Goal: Transaction & Acquisition: Purchase product/service

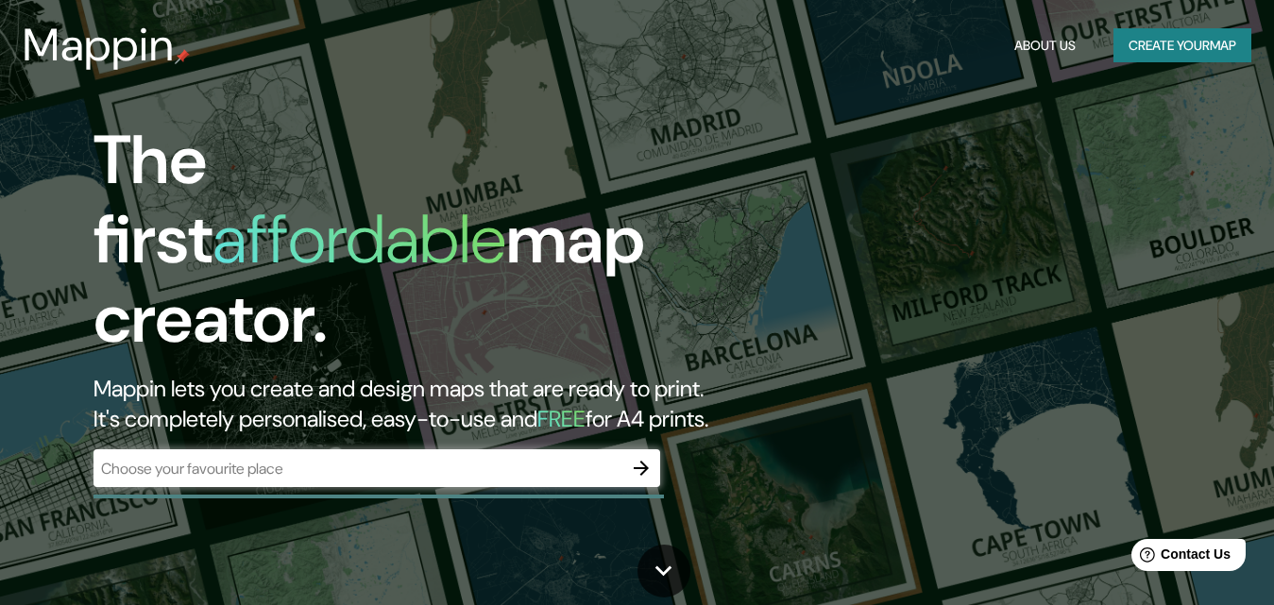
click at [990, 332] on div "The first affordable map creator. Mappin lets you create and design maps that a…" at bounding box center [637, 302] width 1274 height 605
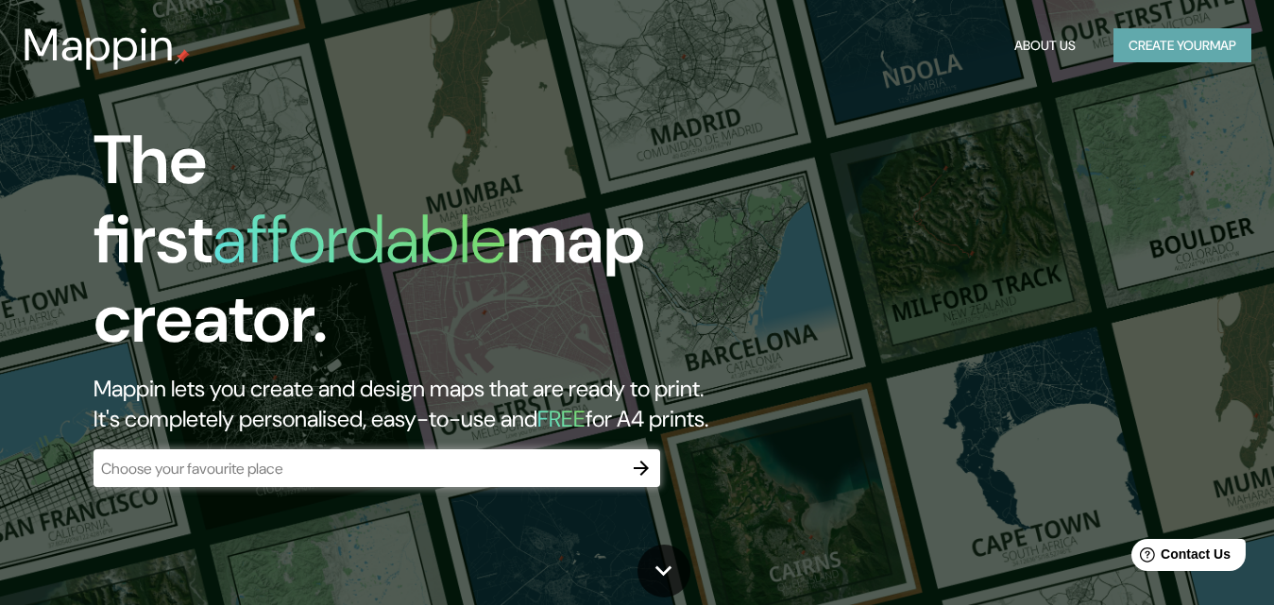
click at [1140, 46] on button "Create your map" at bounding box center [1182, 45] width 138 height 35
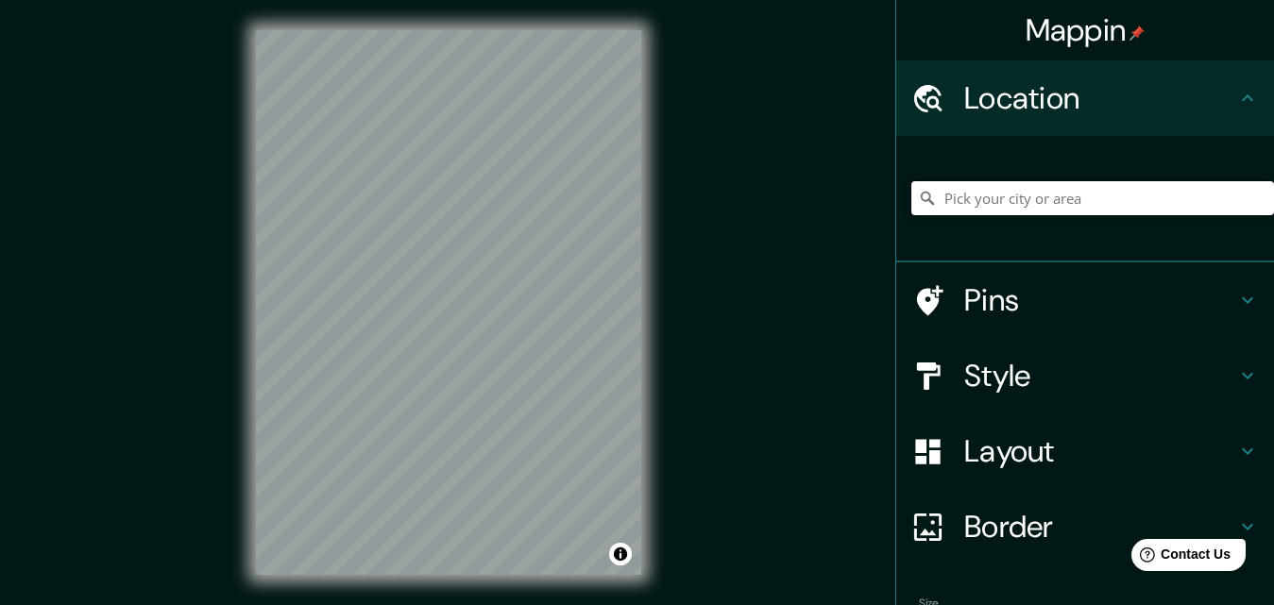
click at [931, 201] on input "Pick your city or area" at bounding box center [1092, 198] width 363 height 34
click at [1012, 89] on h4 "Location" at bounding box center [1100, 98] width 272 height 38
click at [1003, 298] on h4 "Pins" at bounding box center [1100, 300] width 272 height 38
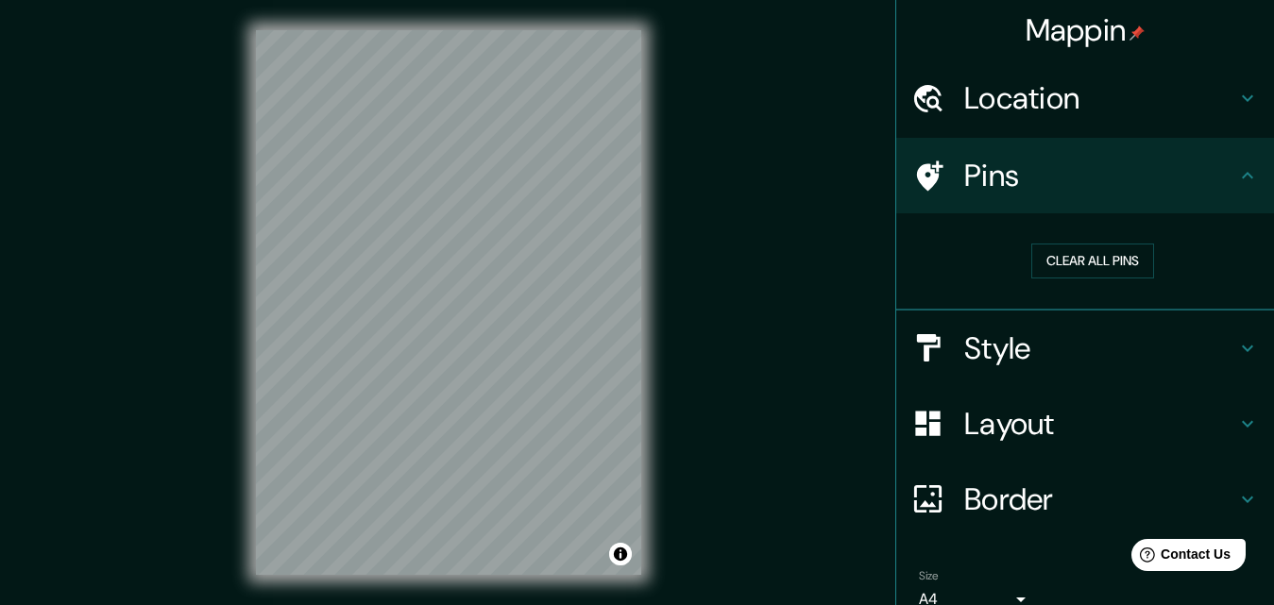
click at [1034, 165] on h4 "Pins" at bounding box center [1100, 176] width 272 height 38
click at [1052, 252] on button "Clear all pins" at bounding box center [1092, 261] width 123 height 35
click at [1058, 101] on h4 "Location" at bounding box center [1100, 98] width 272 height 38
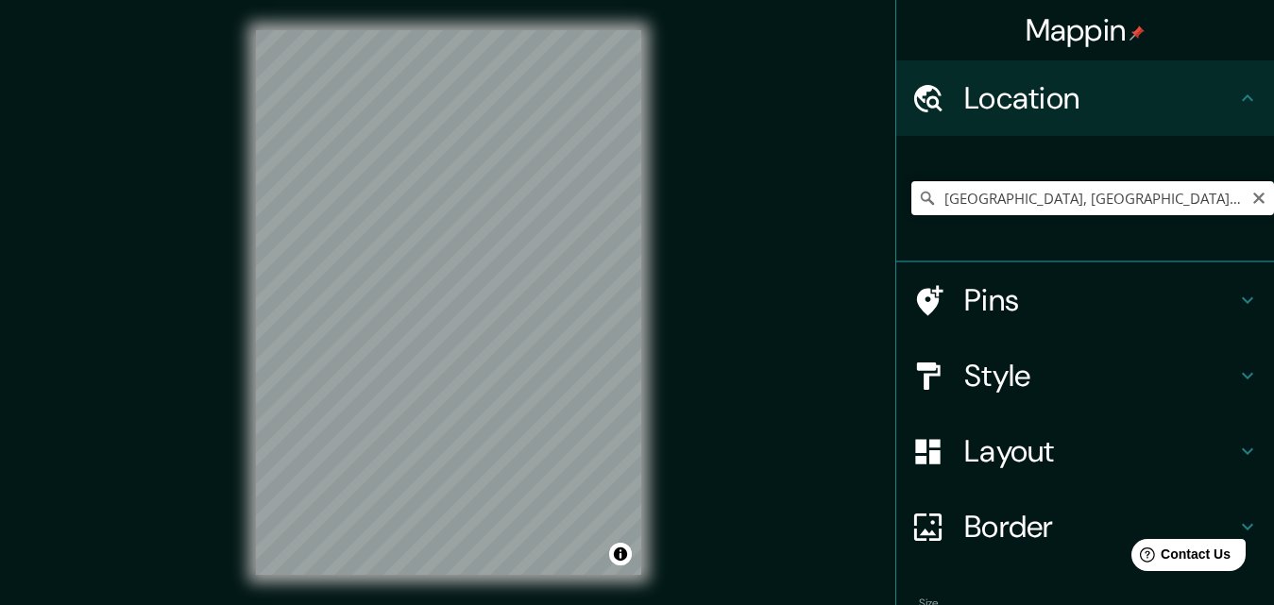
click at [977, 200] on input "[GEOGRAPHIC_DATA], [GEOGRAPHIC_DATA], [GEOGRAPHIC_DATA]" at bounding box center [1092, 198] width 363 height 34
click at [1068, 187] on input "[GEOGRAPHIC_DATA], [GEOGRAPHIC_DATA], [GEOGRAPHIC_DATA]" at bounding box center [1092, 198] width 363 height 34
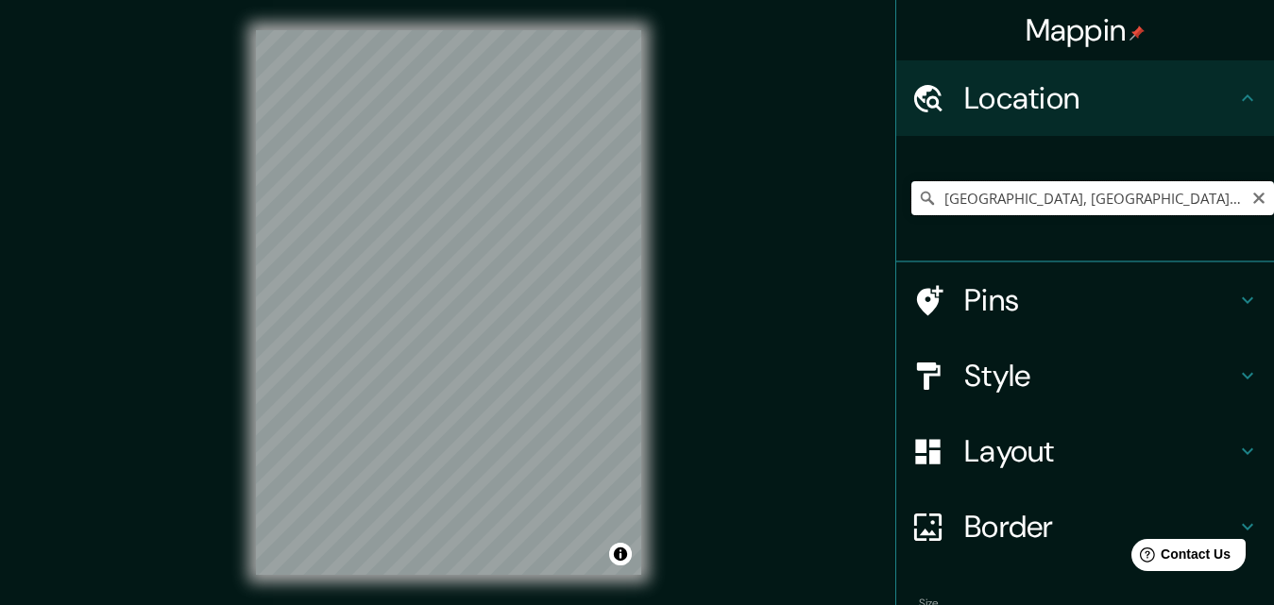
type input "u"
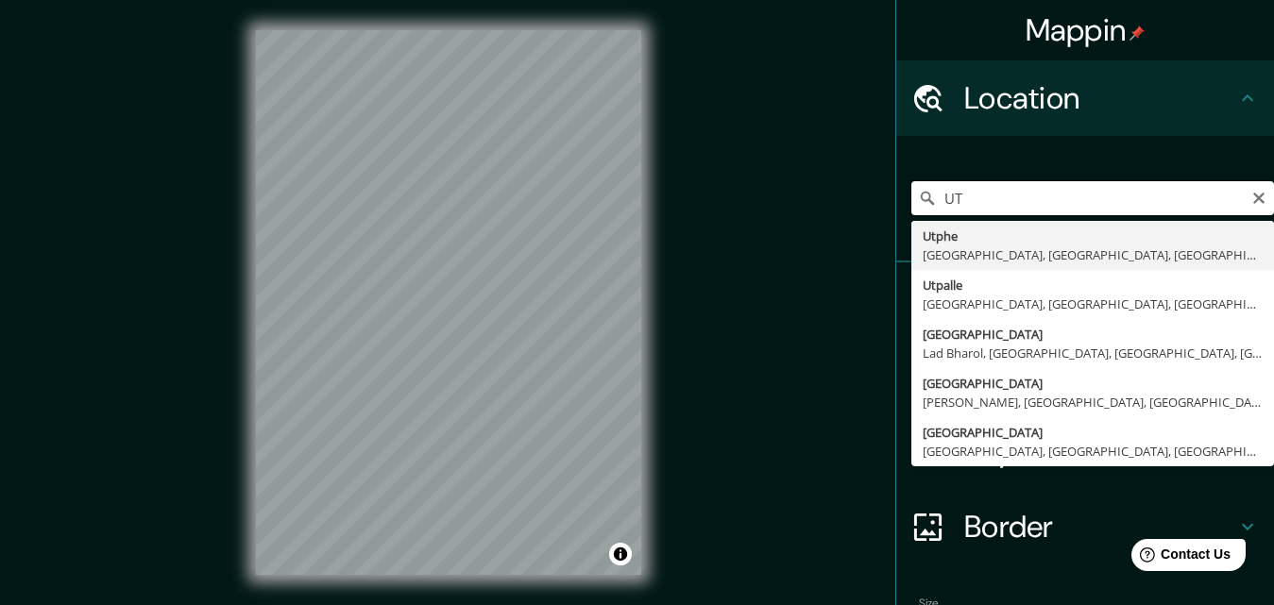
type input "U"
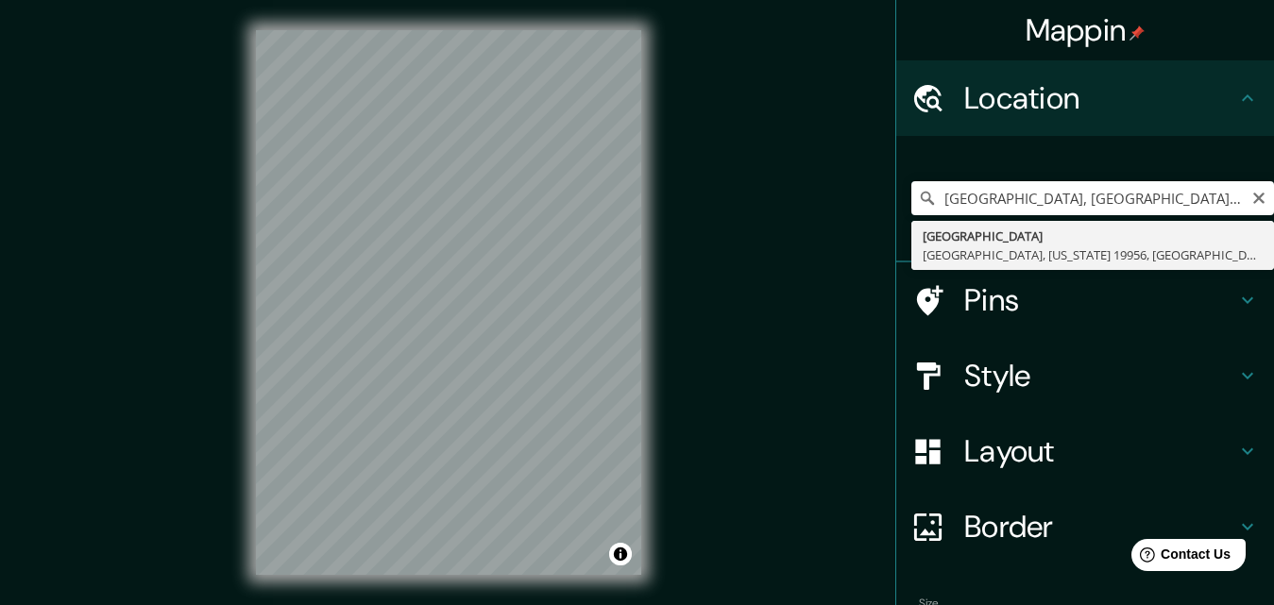
click at [1023, 216] on div "[GEOGRAPHIC_DATA], [GEOGRAPHIC_DATA], [GEOGRAPHIC_DATA], W3460, [GEOGRAPHIC_DAT…" at bounding box center [1092, 198] width 363 height 94
click at [1022, 210] on input "[GEOGRAPHIC_DATA], [GEOGRAPHIC_DATA], [GEOGRAPHIC_DATA], W3460, [GEOGRAPHIC_DAT…" at bounding box center [1092, 198] width 363 height 34
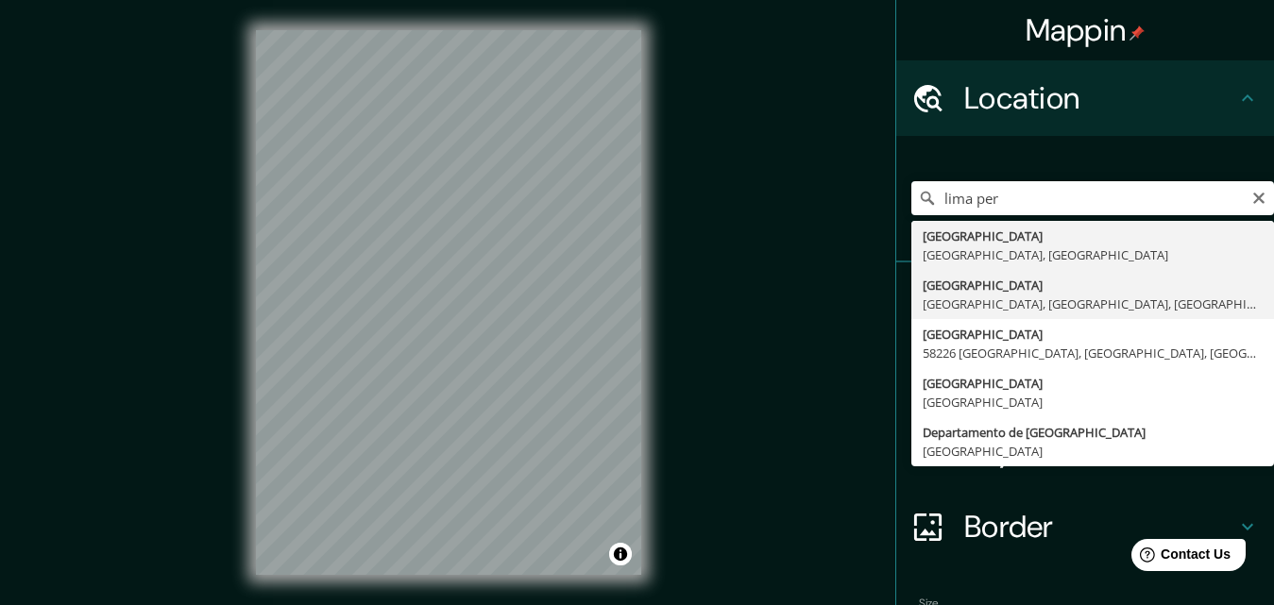
type input "[GEOGRAPHIC_DATA], [GEOGRAPHIC_DATA], [GEOGRAPHIC_DATA], [GEOGRAPHIC_DATA]"
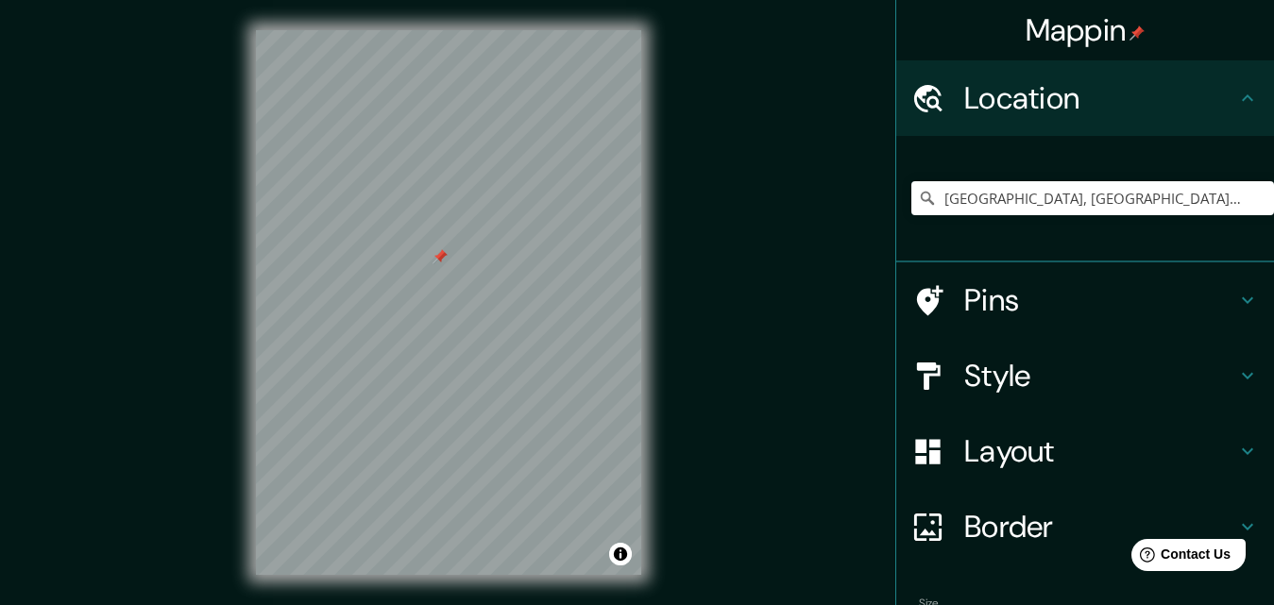
click at [992, 300] on h4 "Pins" at bounding box center [1100, 300] width 272 height 38
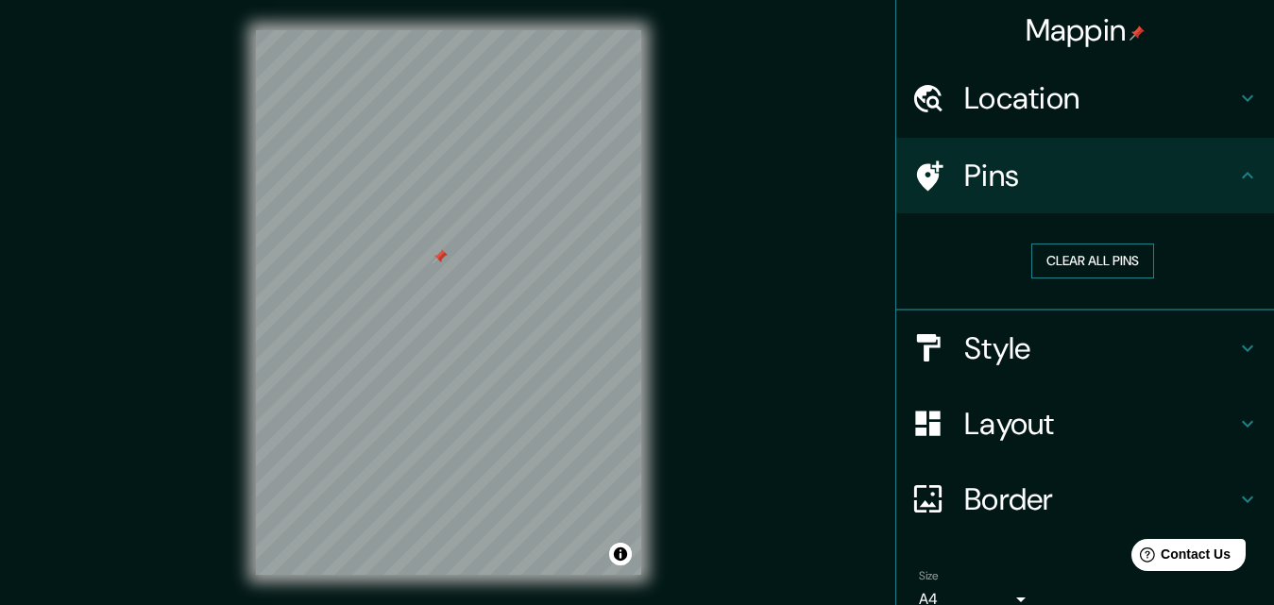
click at [1054, 268] on button "Clear all pins" at bounding box center [1092, 261] width 123 height 35
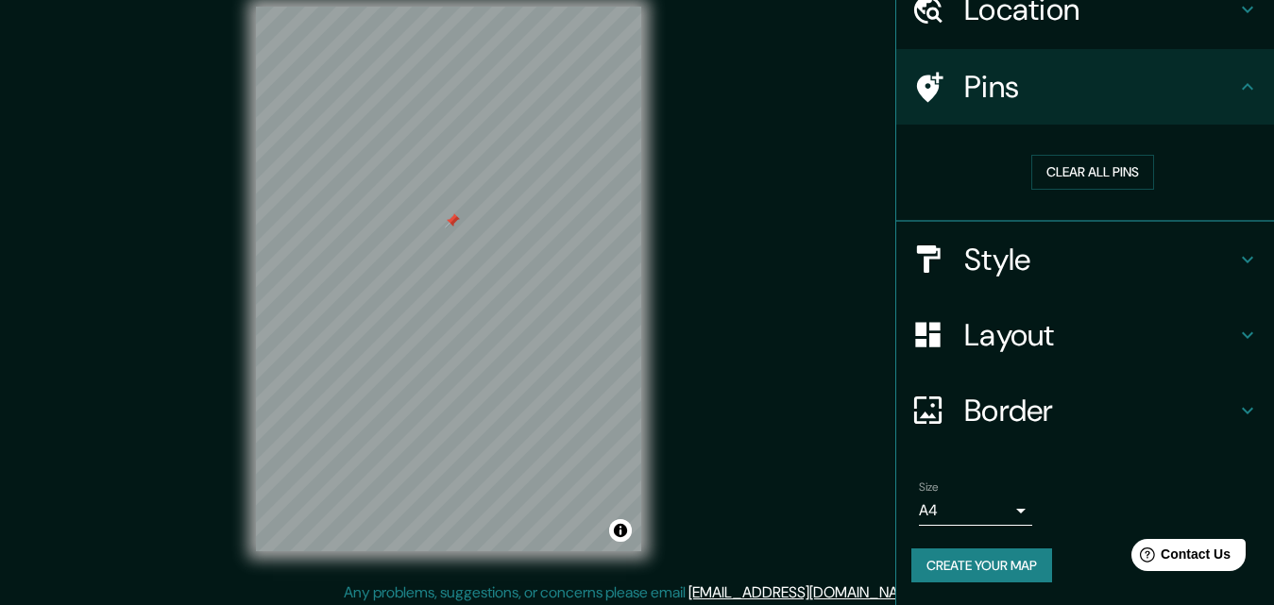
scroll to position [30, 0]
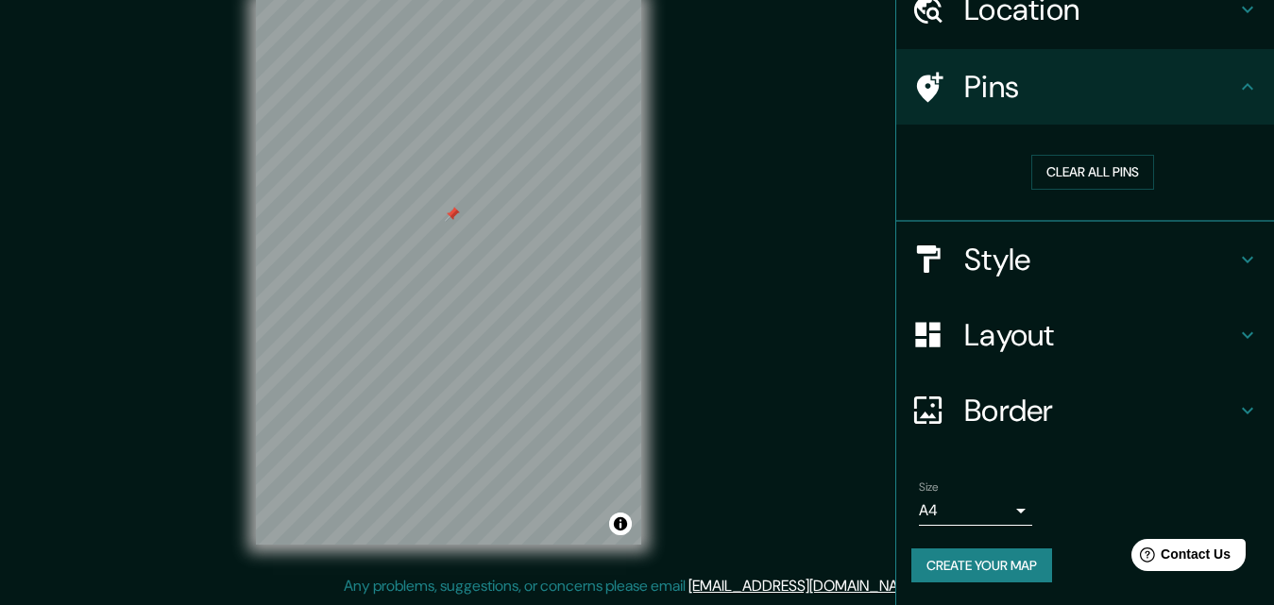
click at [990, 556] on button "Create your map" at bounding box center [981, 566] width 141 height 35
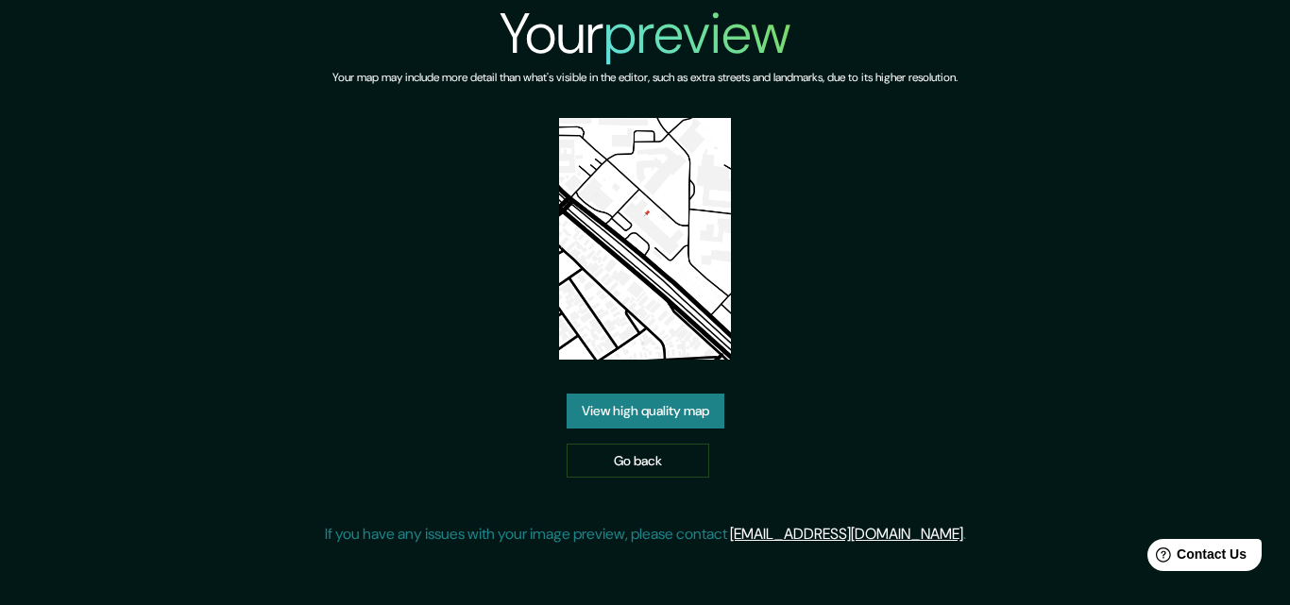
click at [713, 406] on link "View high quality map" at bounding box center [646, 411] width 158 height 35
